Goal: Information Seeking & Learning: Understand process/instructions

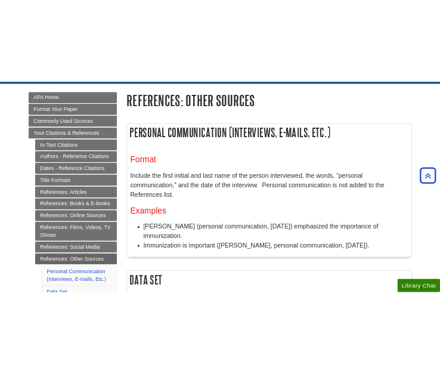
scroll to position [163, 0]
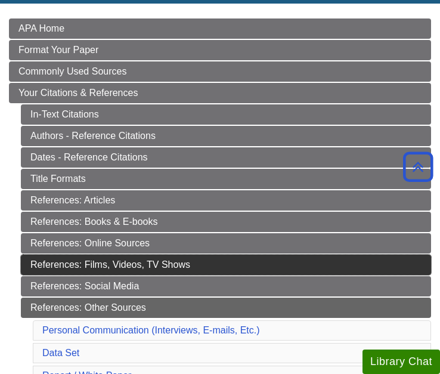
click at [98, 266] on link "References: Films, Videos, TV Shows" at bounding box center [226, 265] width 411 height 20
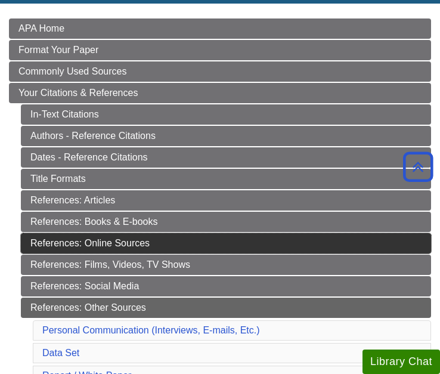
click at [121, 244] on link "References: Online Sources" at bounding box center [226, 243] width 411 height 20
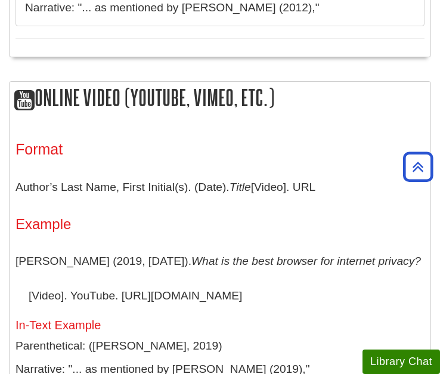
scroll to position [1074, 0]
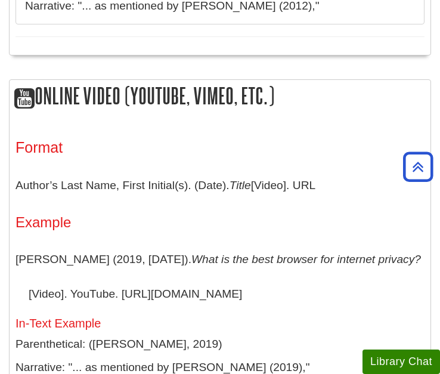
drag, startPoint x: 325, startPoint y: 166, endPoint x: 17, endPoint y: 148, distance: 309.1
click at [17, 148] on div "Format Author’s Last Name, First Initial(s). (Date). Title [Video]. URL Example…" at bounding box center [220, 302] width 409 height 326
copy p "Author’s Last Name, First Initial(s). (Date). Title [Video]. URL"
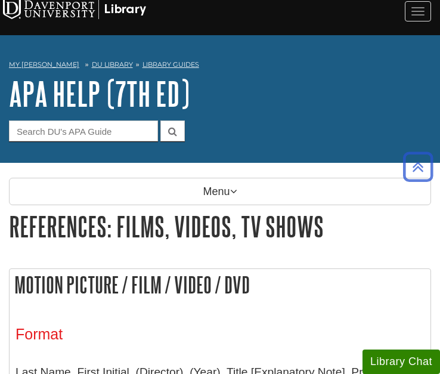
scroll to position [0, 0]
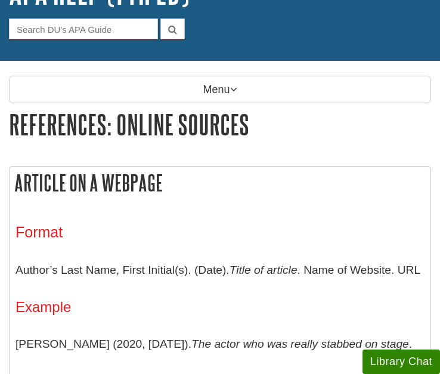
scroll to position [119, 0]
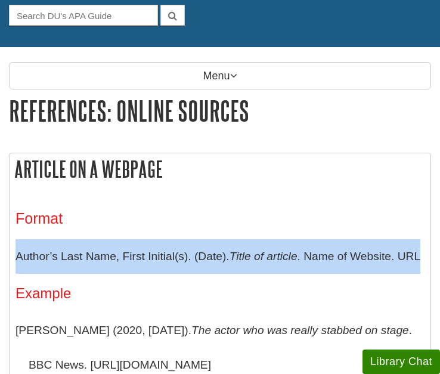
drag, startPoint x: 16, startPoint y: 255, endPoint x: 424, endPoint y: 268, distance: 408.4
click at [424, 268] on p "Author’s Last Name, First Initial(s). (Date). Title of article . Name of Websit…" at bounding box center [220, 256] width 409 height 35
copy p "Author’s Last Name, First Initial(s). (Date). Title of article . Name of Websit…"
